Goal: Information Seeking & Learning: Learn about a topic

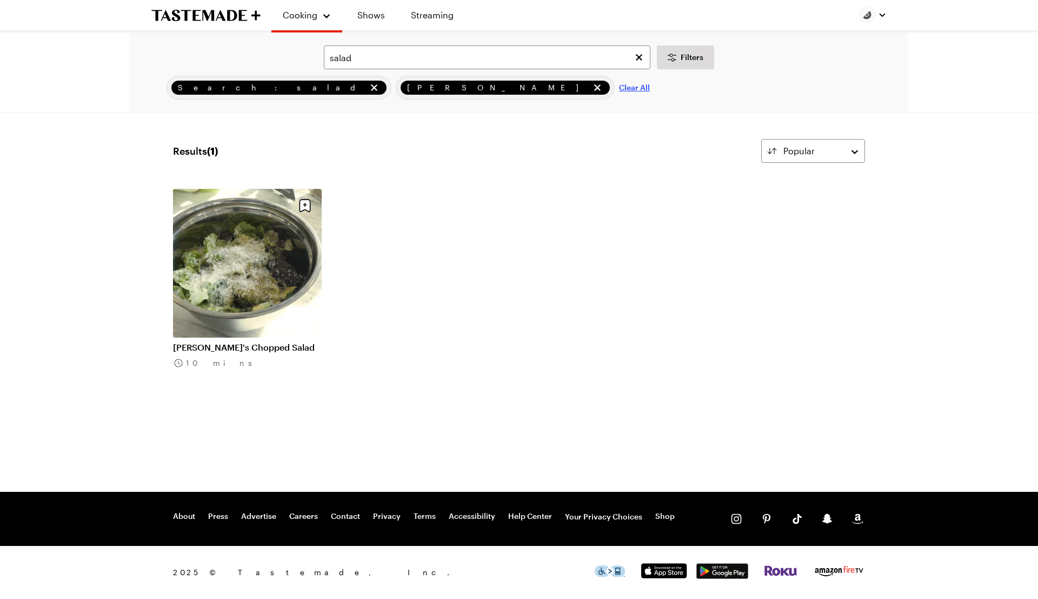
click at [619, 85] on span "Clear All" at bounding box center [634, 87] width 31 height 11
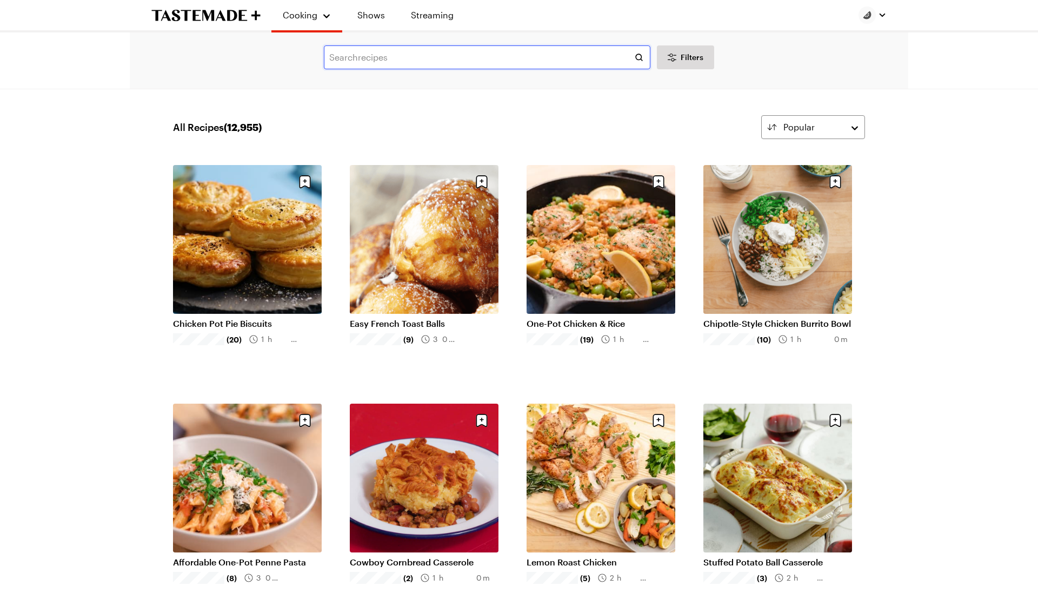
click at [344, 59] on input "text" at bounding box center [487, 57] width 327 height 24
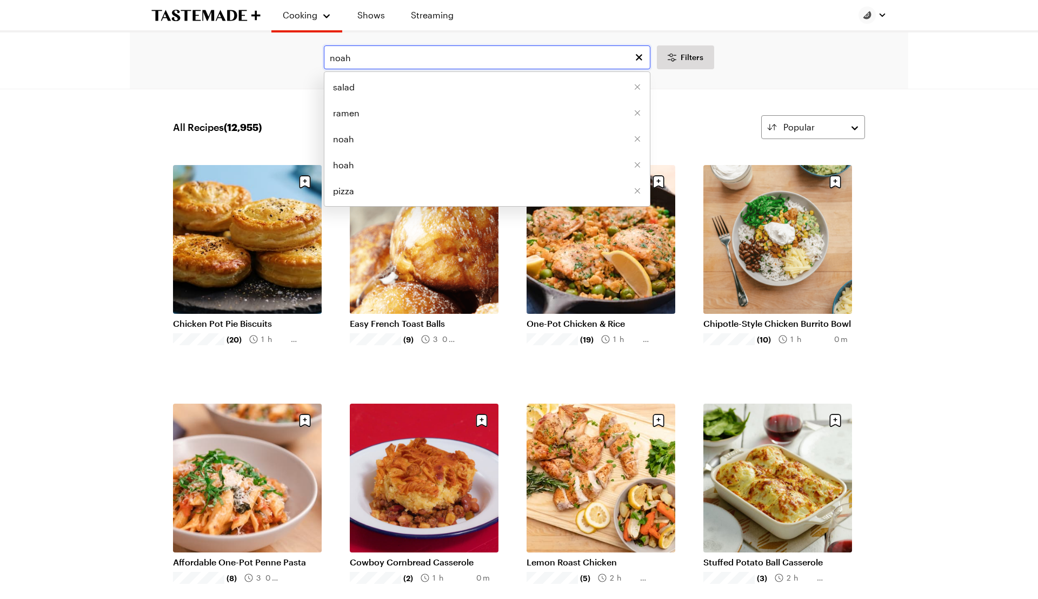
type input "noah"
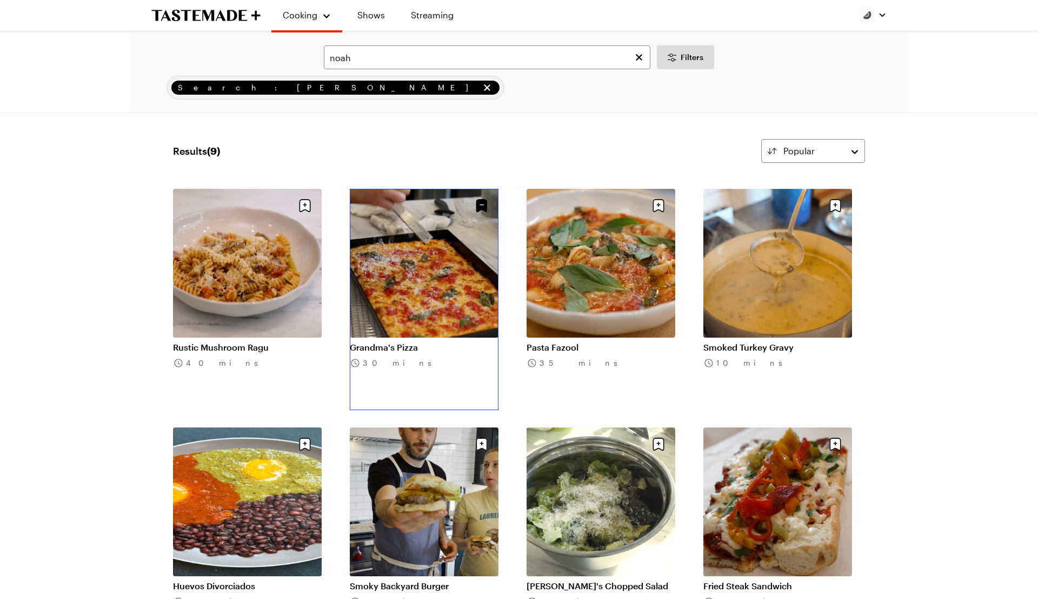
click at [416, 342] on link "Grandma's Pizza" at bounding box center [424, 347] width 149 height 11
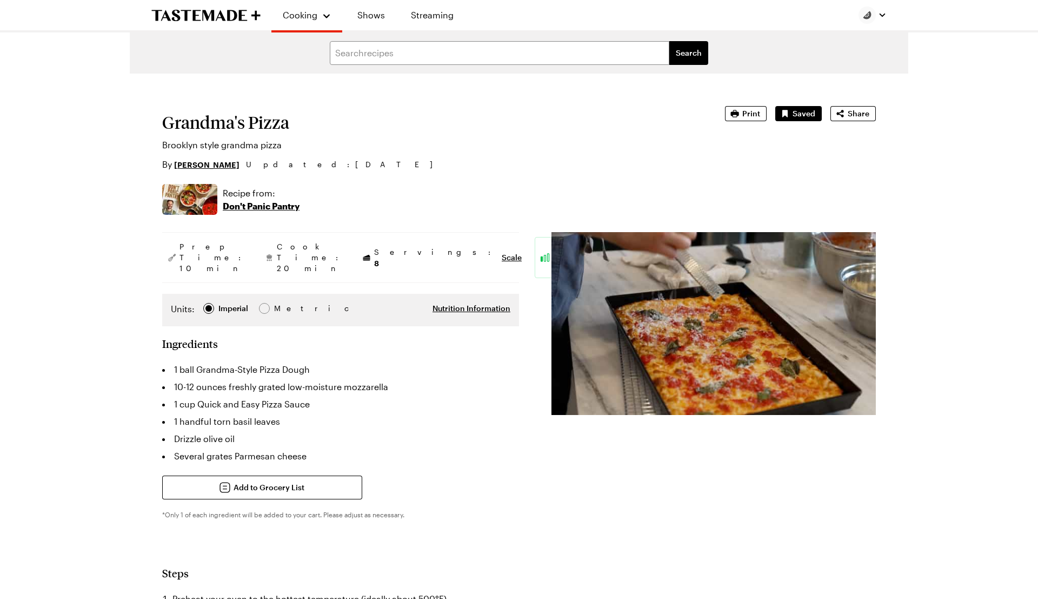
type textarea "x"
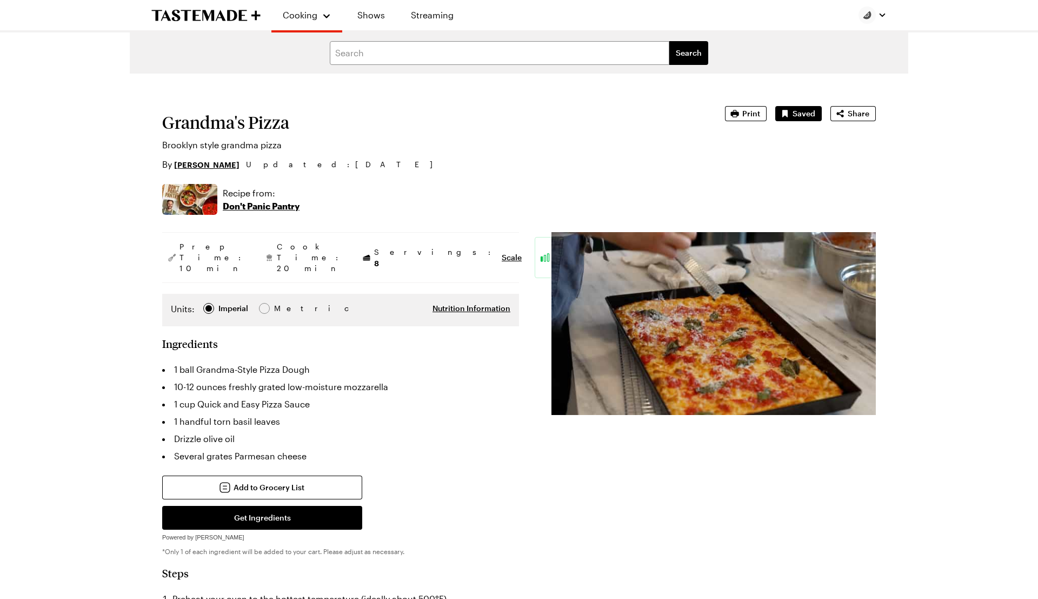
click at [270, 203] on p "Don't Panic Pantry" at bounding box center [261, 206] width 77 height 13
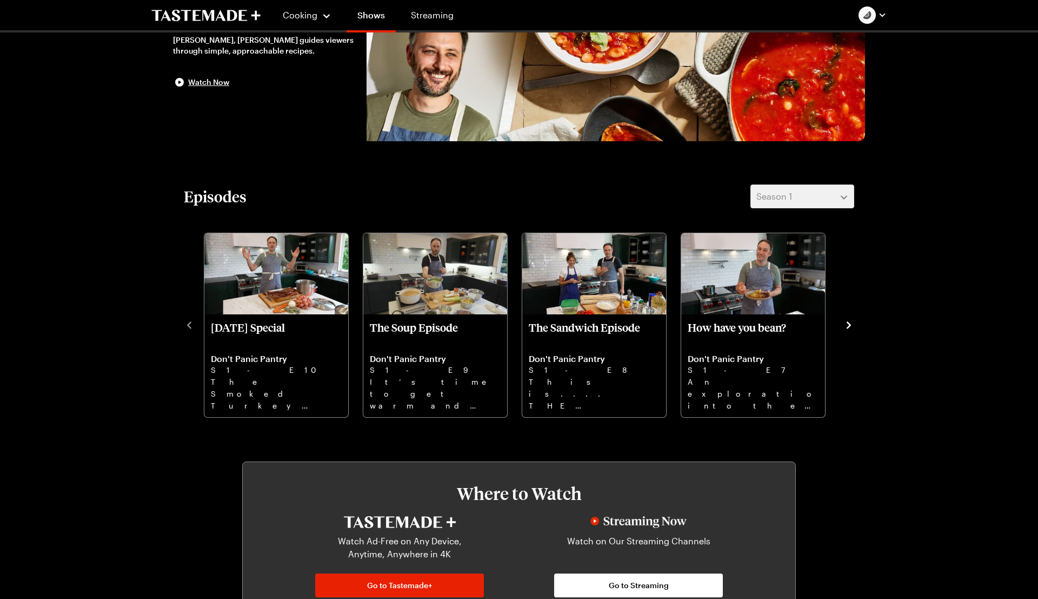
scroll to position [214, 0]
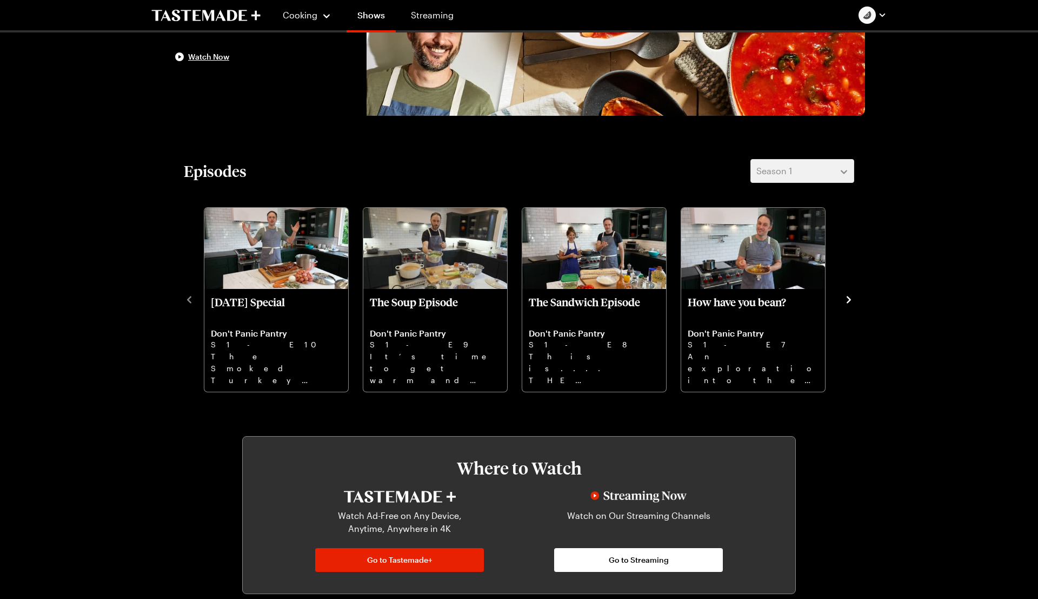
click at [856, 299] on div "Episodes Season 1 [DATE] Special Don't Panic Pantry S1 - E10 The Smoked Turkey …" at bounding box center [519, 276] width 692 height 234
click at [851, 299] on icon "navigate to next item" at bounding box center [849, 299] width 11 height 11
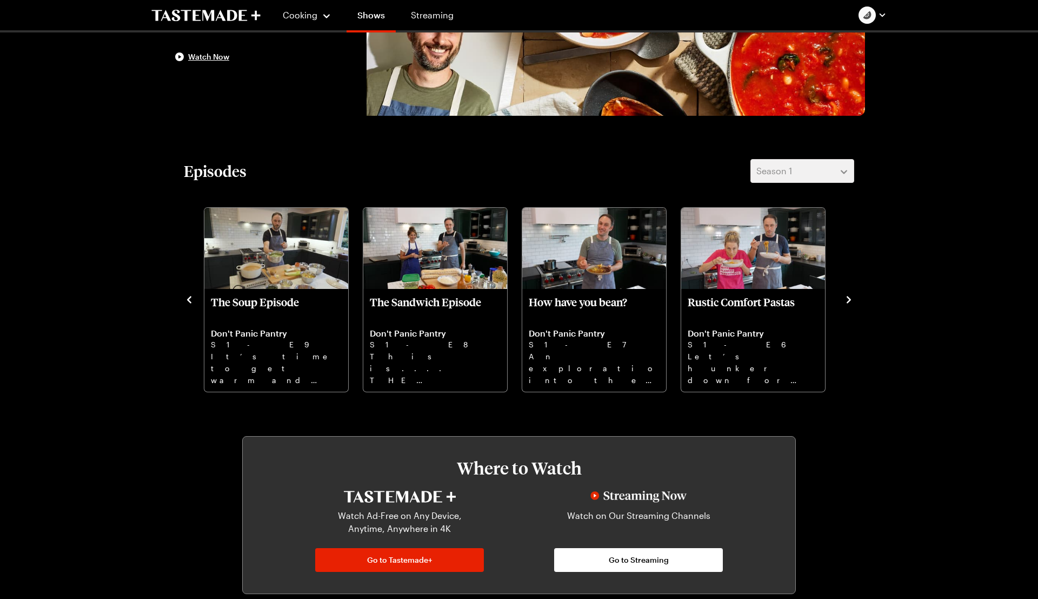
click at [851, 299] on icon "navigate to next item" at bounding box center [849, 299] width 11 height 11
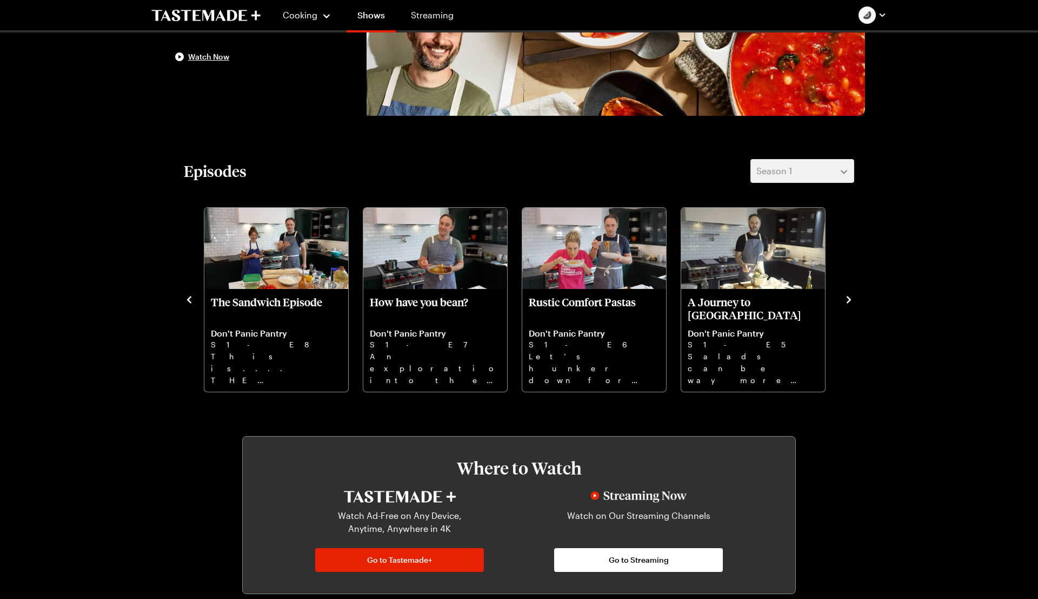
click at [850, 299] on icon "navigate to next item" at bounding box center [849, 299] width 4 height 7
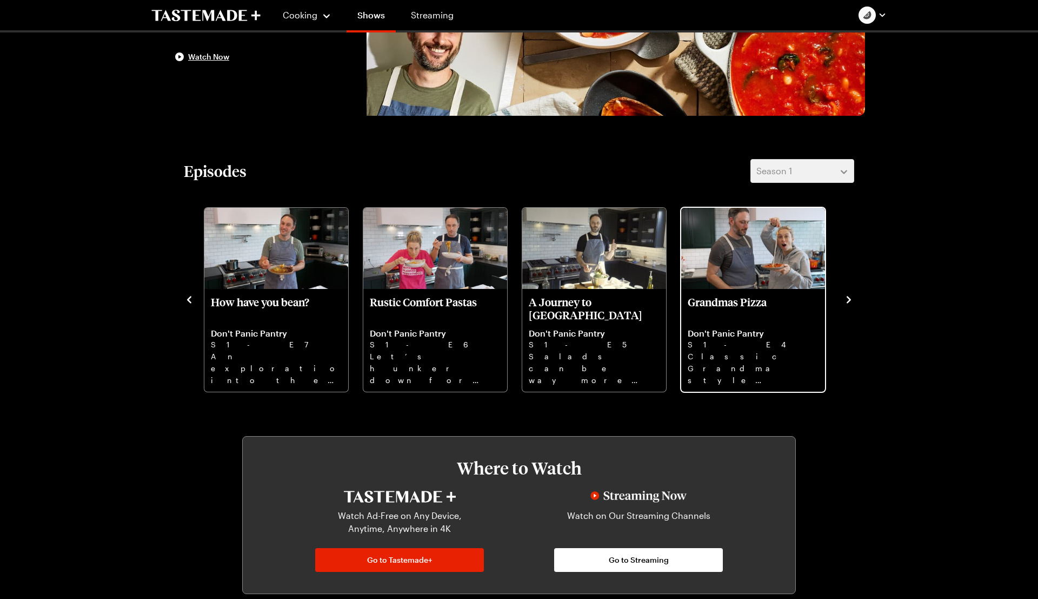
click at [761, 280] on img "Grandmas Pizza" at bounding box center [753, 248] width 144 height 81
